Goal: Task Accomplishment & Management: Use online tool/utility

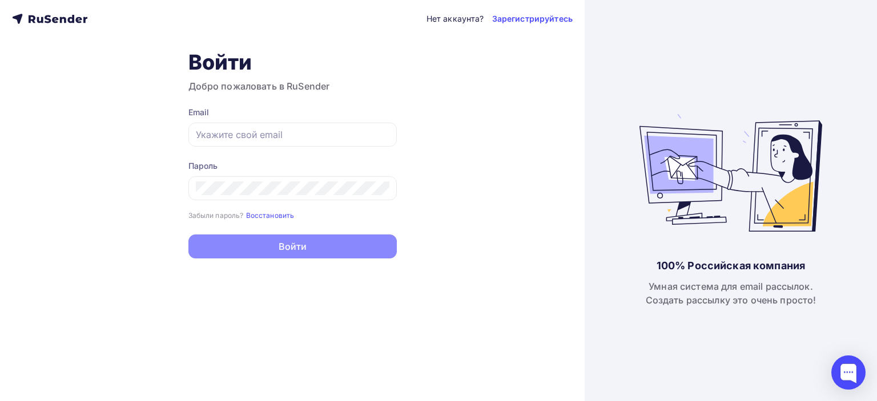
type input "[EMAIL_ADDRESS][DOMAIN_NAME]"
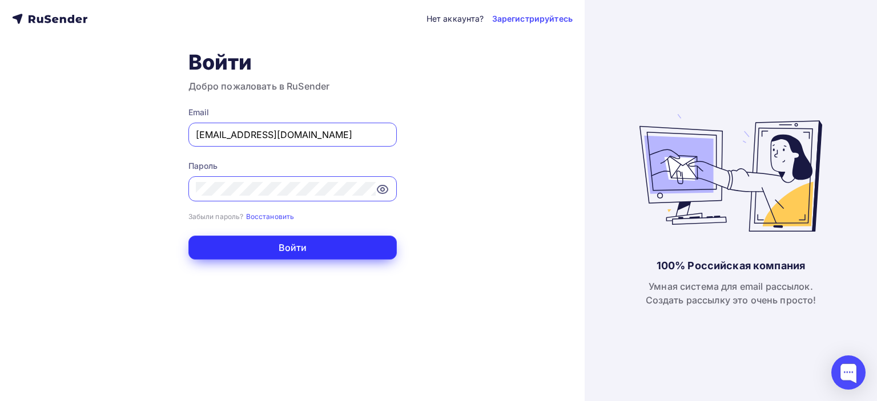
click at [303, 252] on button "Войти" at bounding box center [292, 248] width 208 height 24
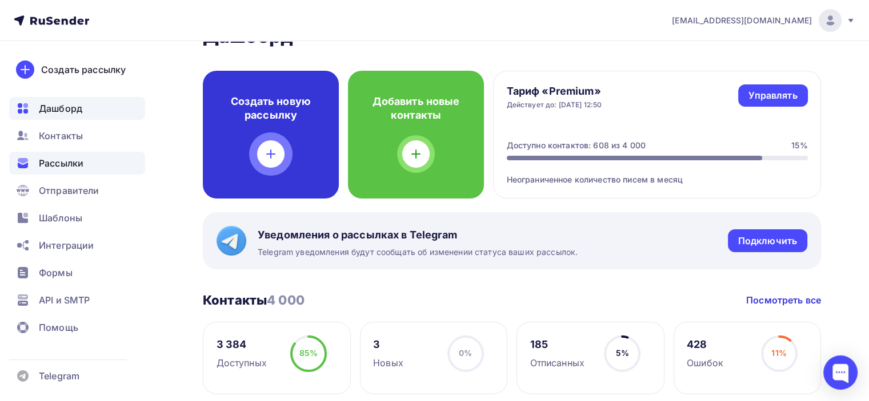
scroll to position [57, 0]
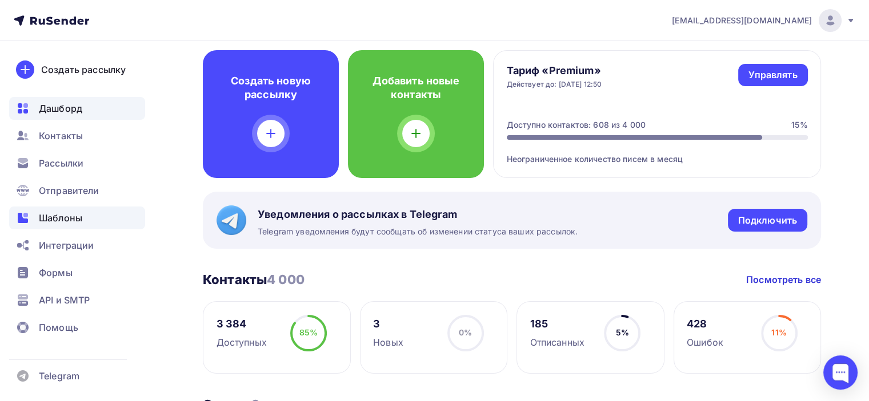
click at [49, 212] on span "Шаблоны" at bounding box center [60, 218] width 43 height 14
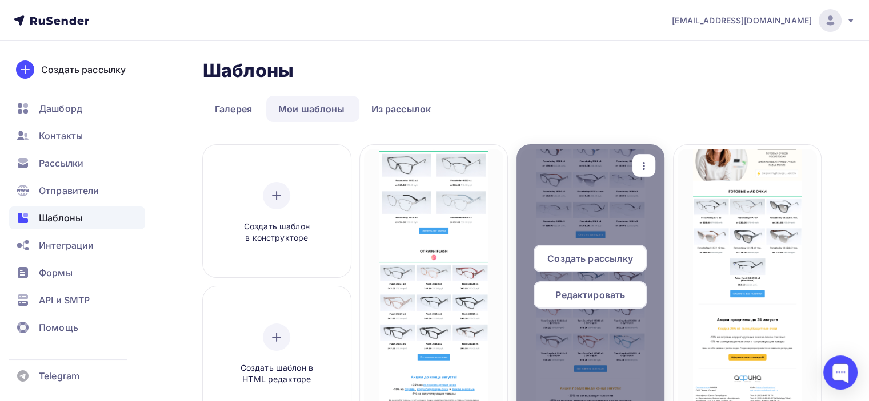
click at [648, 167] on icon "button" at bounding box center [644, 166] width 14 height 14
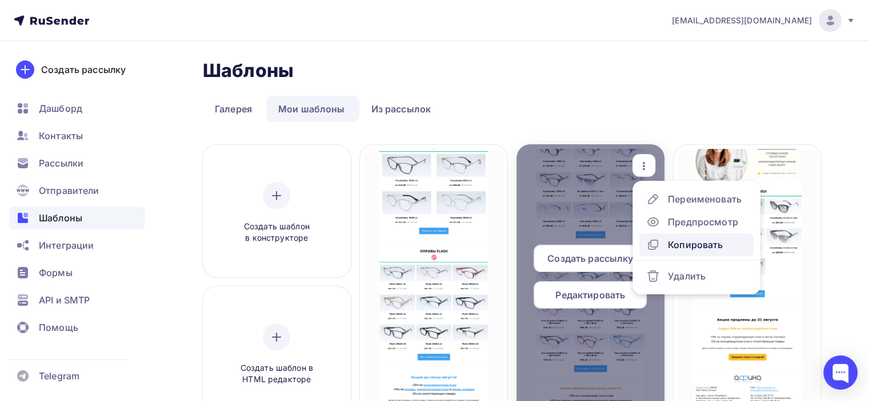
click at [666, 243] on div "Копировать" at bounding box center [684, 245] width 77 height 14
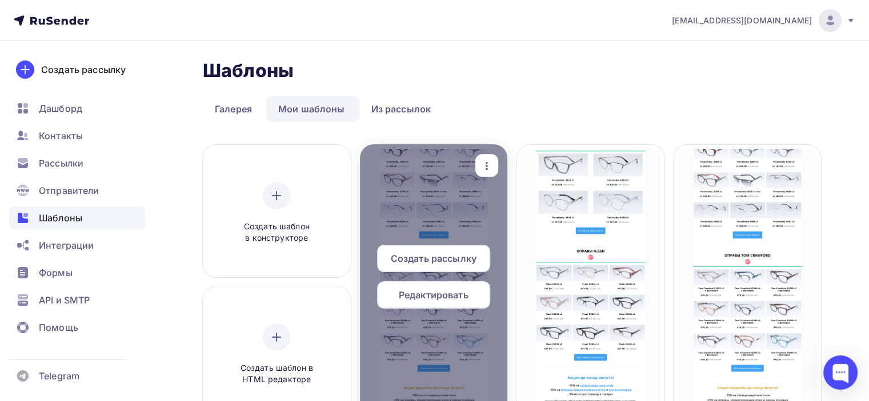
scroll to position [57, 0]
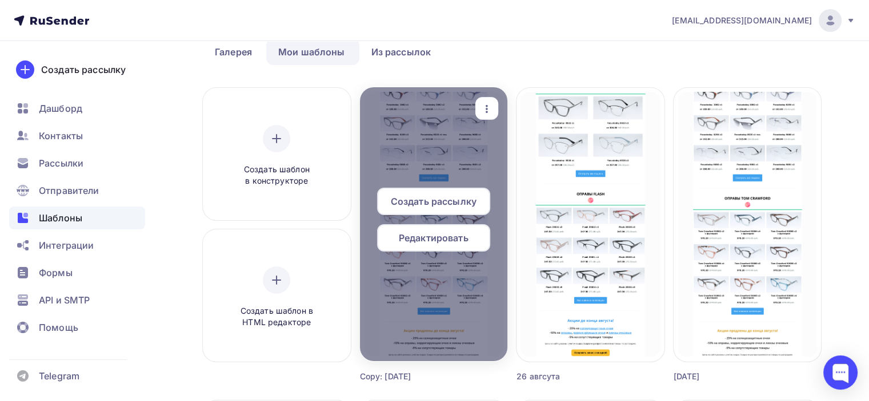
click at [480, 110] on icon "button" at bounding box center [487, 109] width 14 height 14
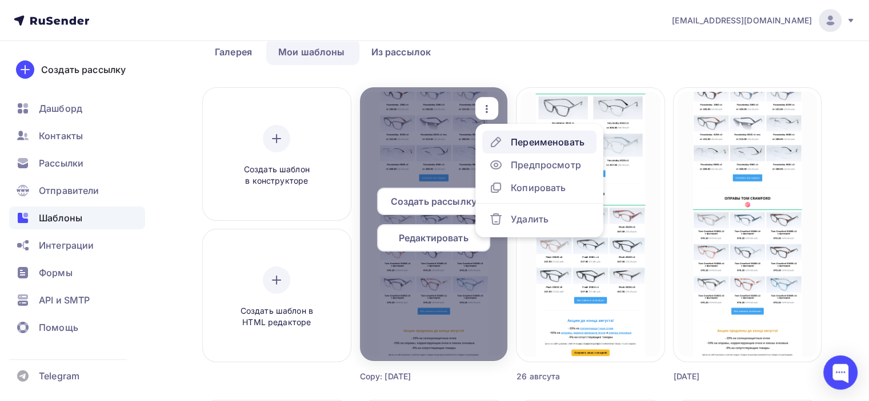
click at [521, 141] on div "Переименовать" at bounding box center [548, 142] width 74 height 14
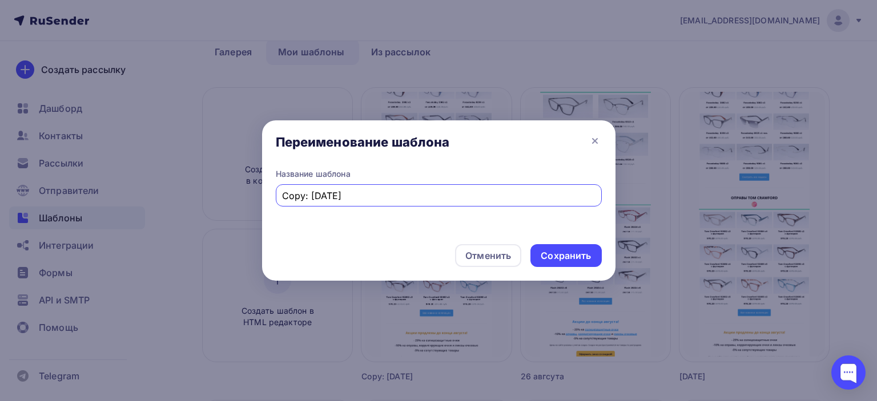
drag, startPoint x: 398, startPoint y: 198, endPoint x: 273, endPoint y: 192, distance: 125.2
click at [273, 192] on div "Название шаблона Copy: [DATE]" at bounding box center [439, 201] width 354 height 67
type input "10 сентября"
click at [562, 247] on div "Сохранить" at bounding box center [566, 255] width 71 height 23
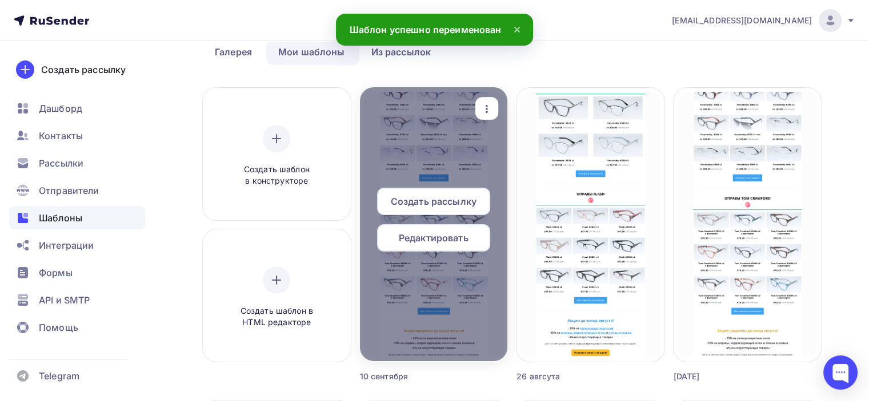
click at [416, 235] on span "Редактировать" at bounding box center [434, 238] width 70 height 14
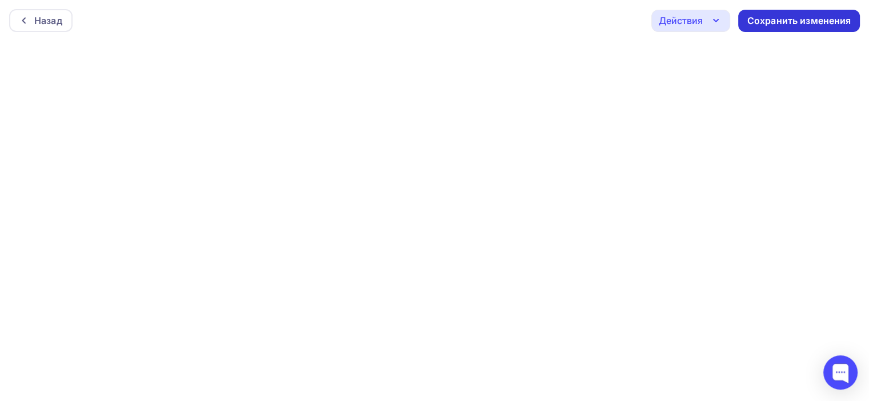
click at [765, 22] on div "Сохранить изменения" at bounding box center [799, 20] width 104 height 13
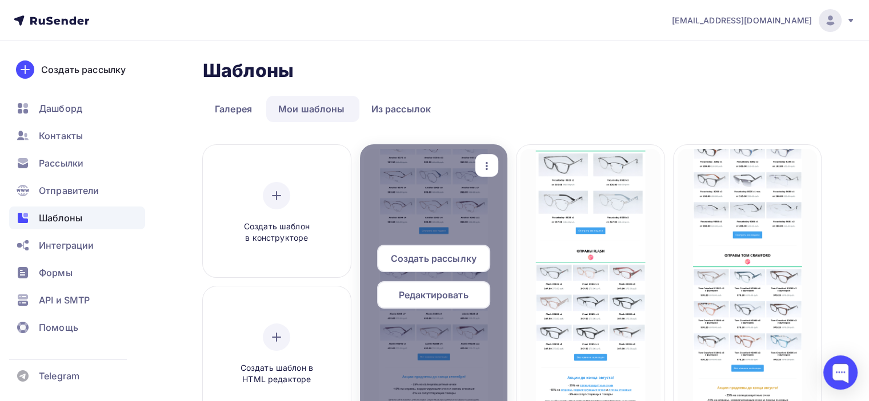
click at [428, 292] on span "Редактировать" at bounding box center [434, 295] width 70 height 14
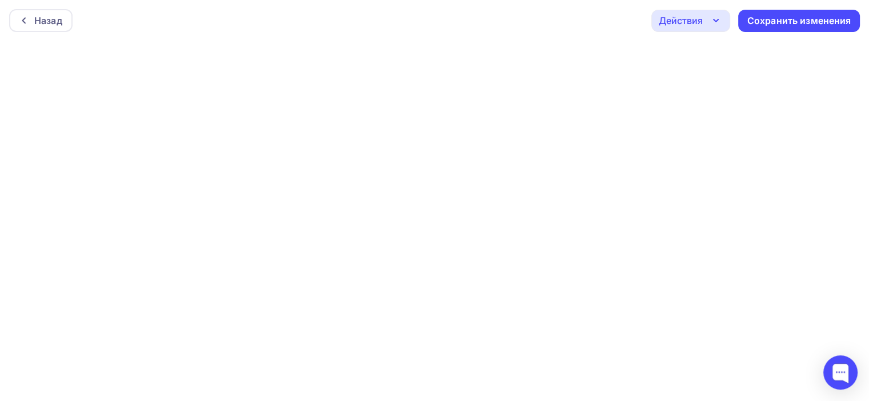
click at [690, 33] on div "Назад Действия Отправить тестовое письмо Предпросмотр Выйти без сохранения Сохр…" at bounding box center [434, 20] width 869 height 41
click at [686, 19] on div "Действия" at bounding box center [680, 21] width 44 height 14
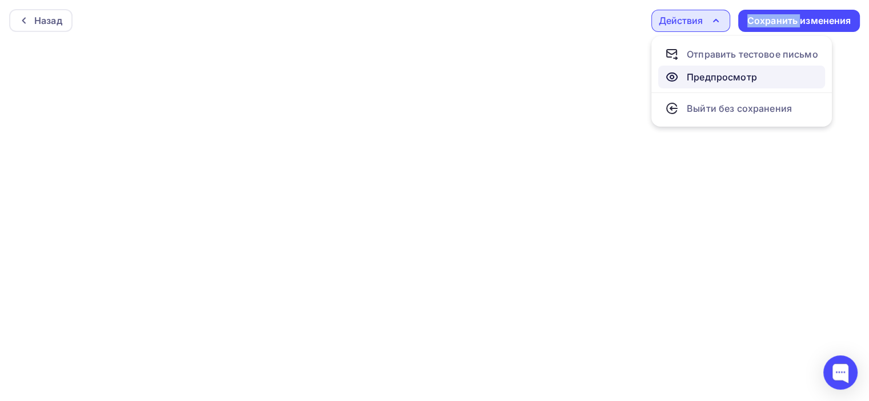
click at [686, 73] on div "Предпросмотр" at bounding box center [721, 77] width 70 height 14
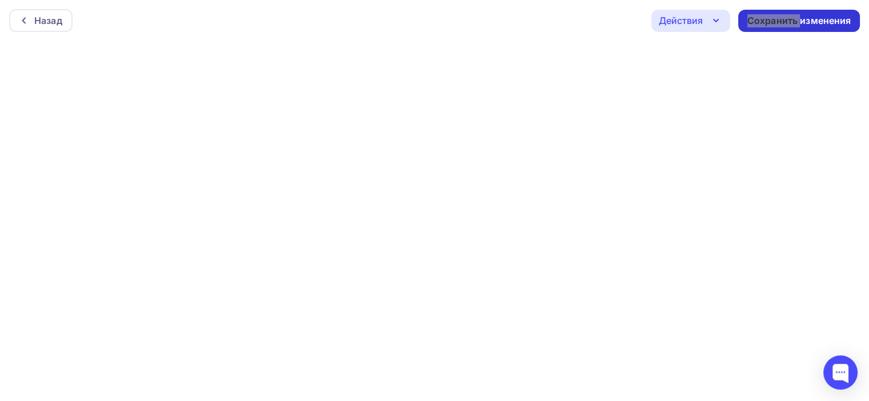
click at [753, 22] on div "Сохранить изменения" at bounding box center [799, 20] width 104 height 13
